Goal: Find specific page/section: Find specific page/section

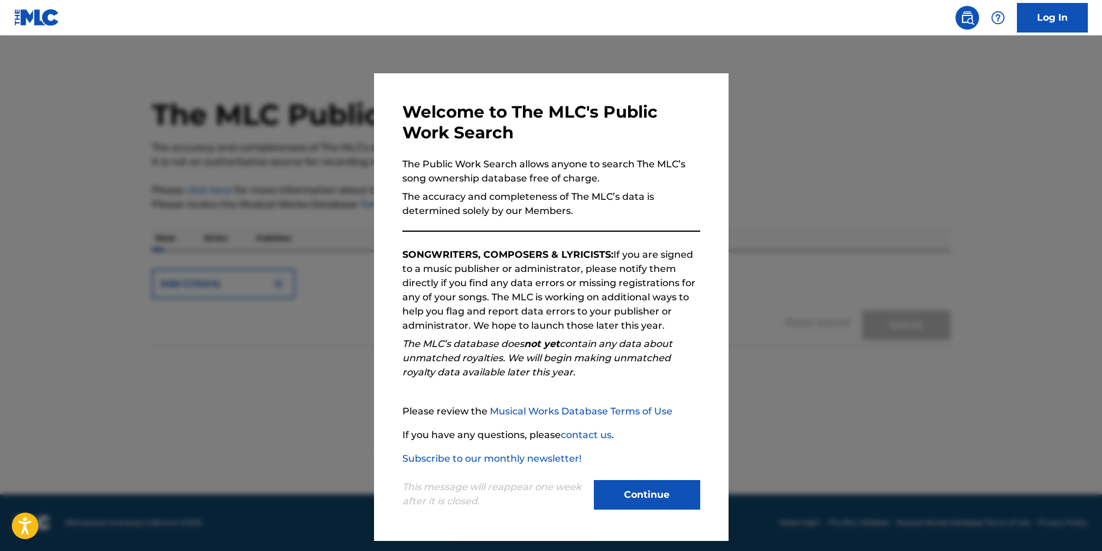
click at [674, 494] on button "Continue" at bounding box center [647, 495] width 106 height 30
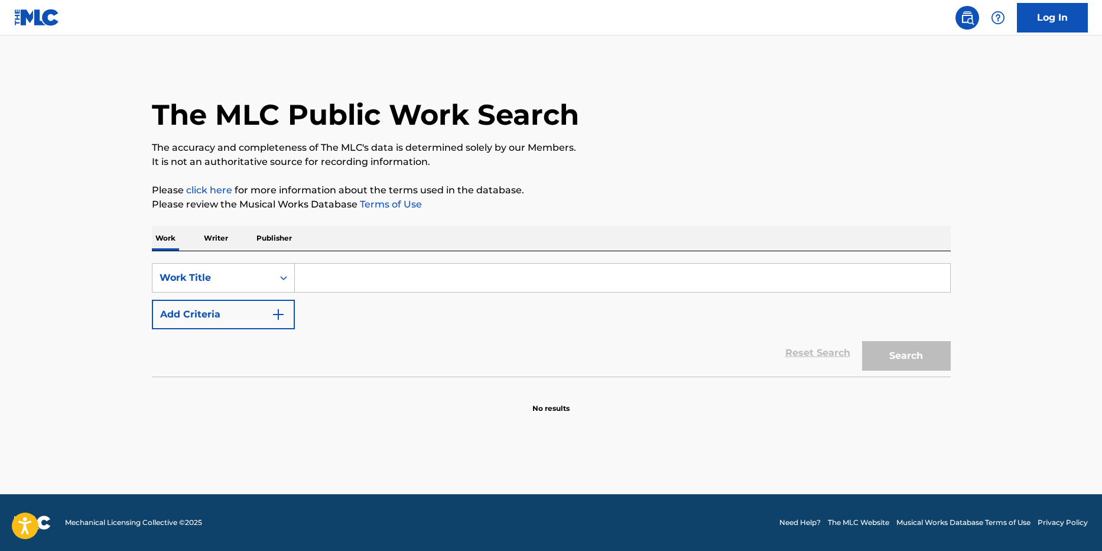
click at [353, 267] on input "Search Form" at bounding box center [622, 278] width 655 height 28
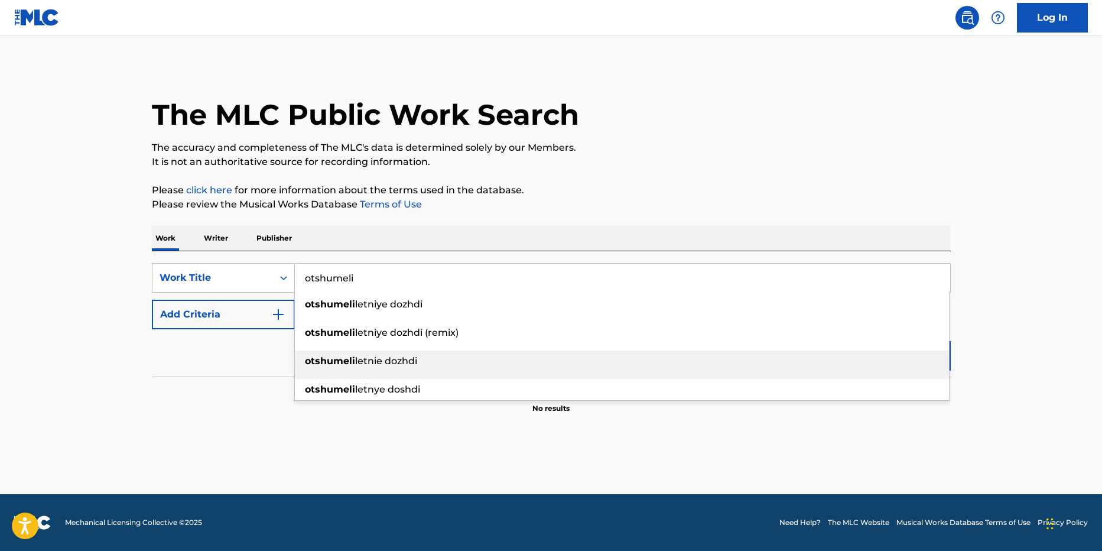
click at [442, 356] on div "otshumeli letnie dozhdi" at bounding box center [622, 360] width 654 height 21
type input "otshumeli letnie dozhdi"
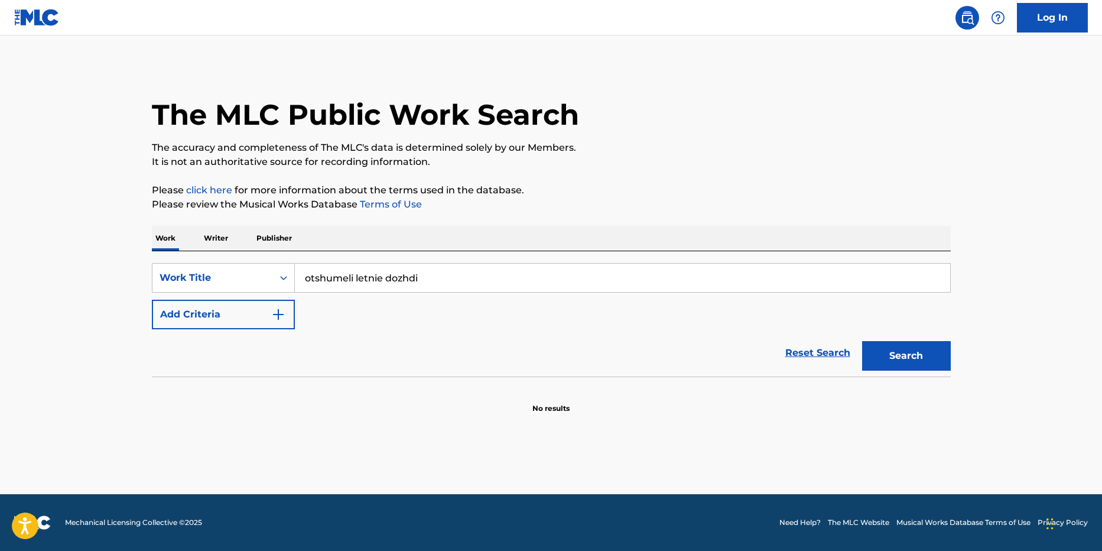
click at [904, 372] on div "Search" at bounding box center [903, 352] width 95 height 47
click at [902, 357] on button "Search" at bounding box center [906, 356] width 89 height 30
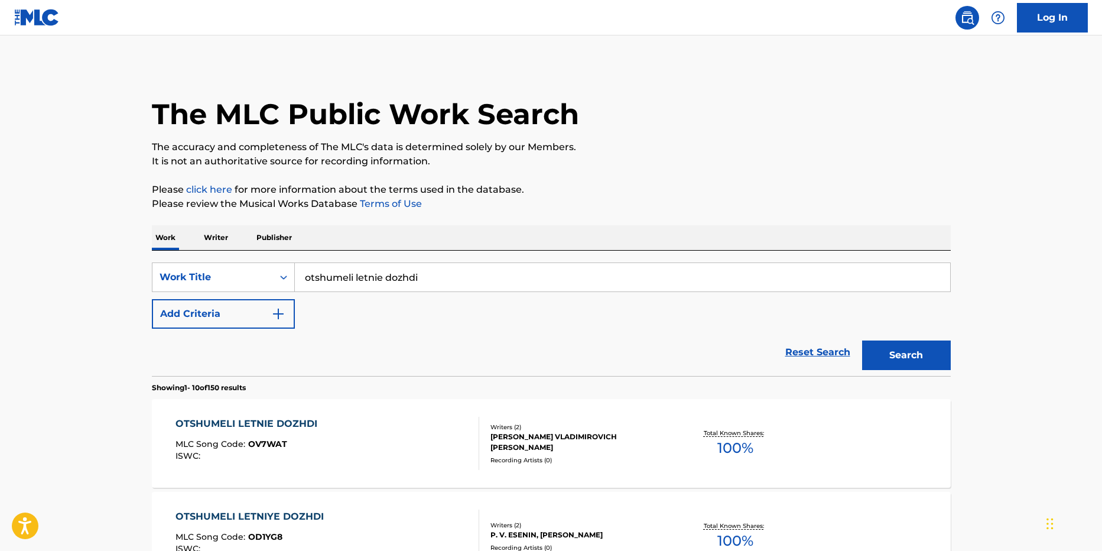
scroll to position [177, 0]
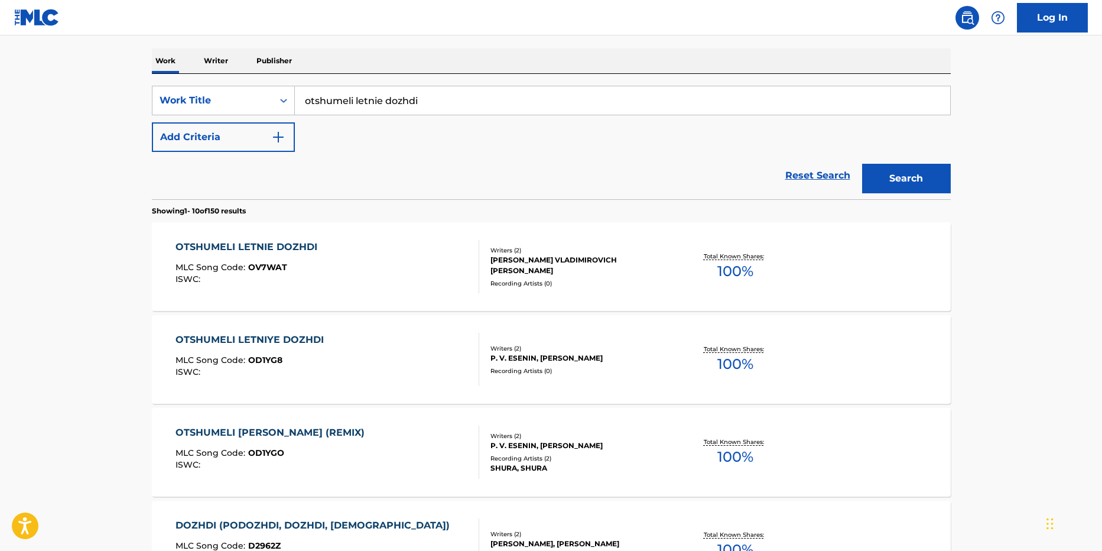
click at [296, 243] on div "OTSHUMELI LETNIE DOZHDI" at bounding box center [250, 247] width 148 height 14
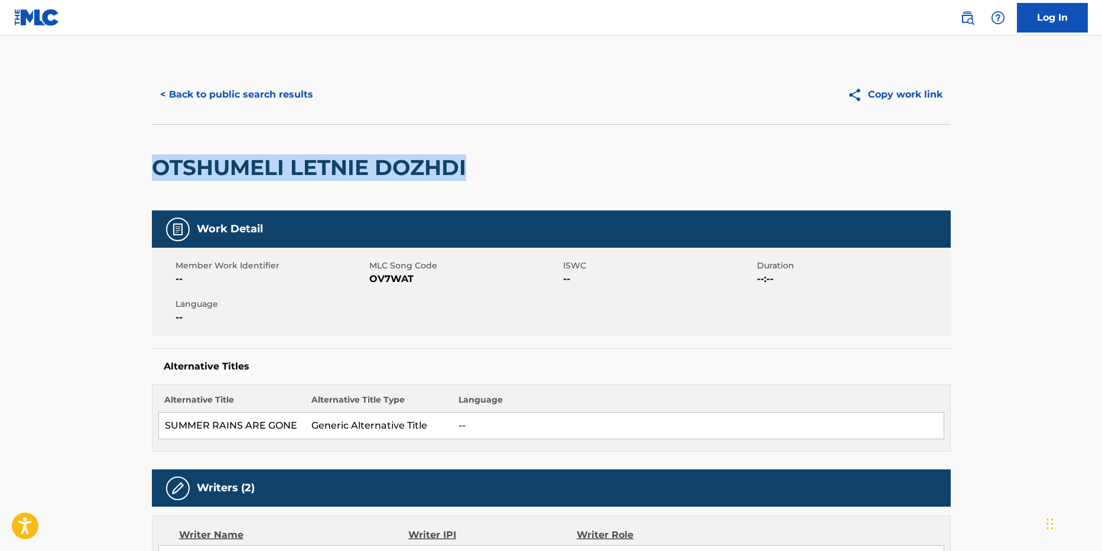
drag, startPoint x: 528, startPoint y: 170, endPoint x: 129, endPoint y: 167, distance: 399.5
click at [129, 167] on main "< Back to public search results Copy work link OTSHUMELI LETNIE DOZHDI Work Det…" at bounding box center [551, 517] width 1102 height 964
copy h2 "OTSHUMELI LETNIE DOZHDI"
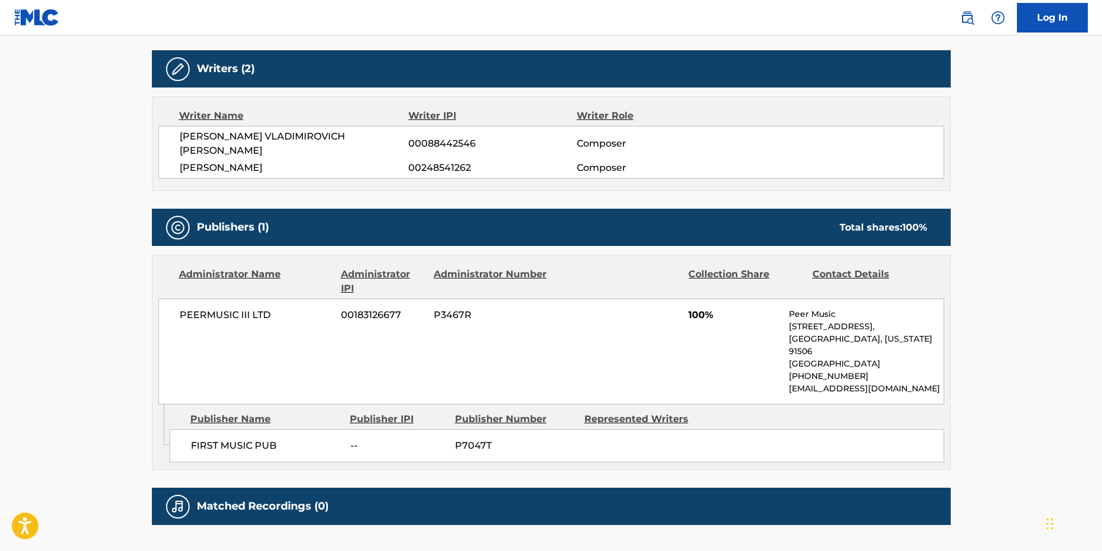
scroll to position [314, 0]
